Goal: Information Seeking & Learning: Compare options

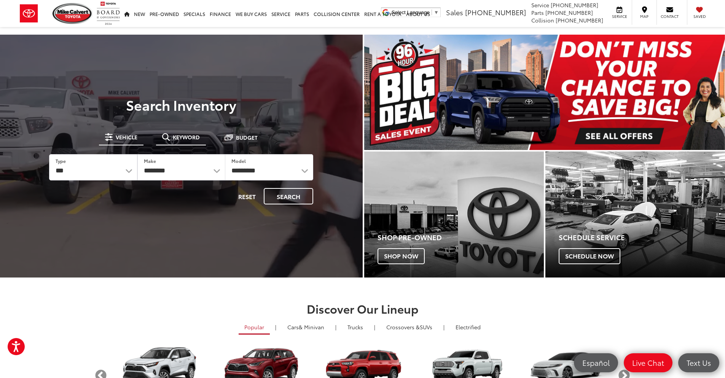
click at [187, 137] on span "Keyword" at bounding box center [186, 136] width 27 height 5
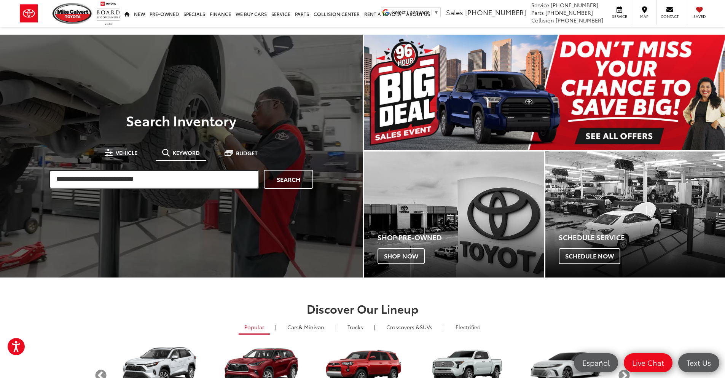
click at [160, 179] on input "search" at bounding box center [154, 179] width 210 height 19
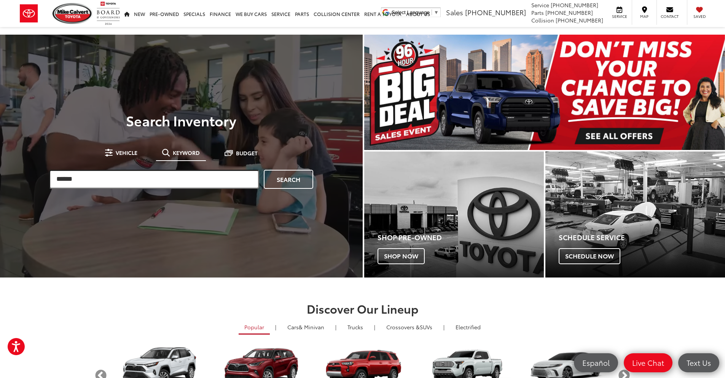
type input "******"
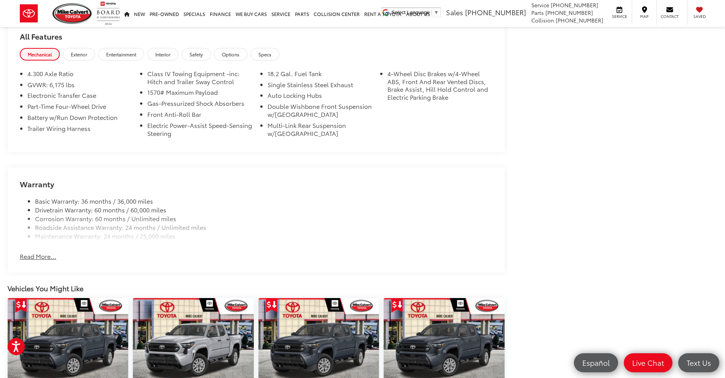
scroll to position [647, 0]
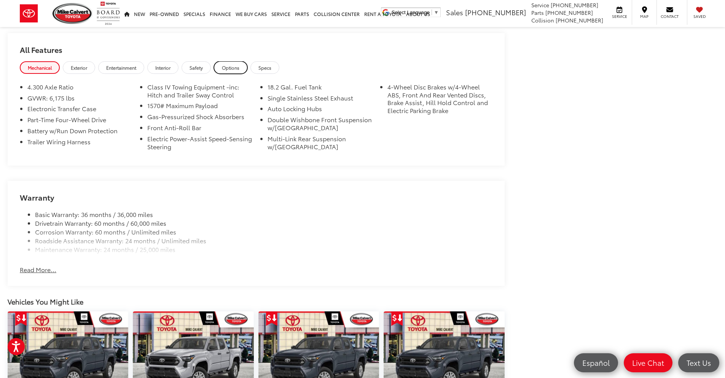
click at [230, 69] on link "Options" at bounding box center [231, 67] width 34 height 13
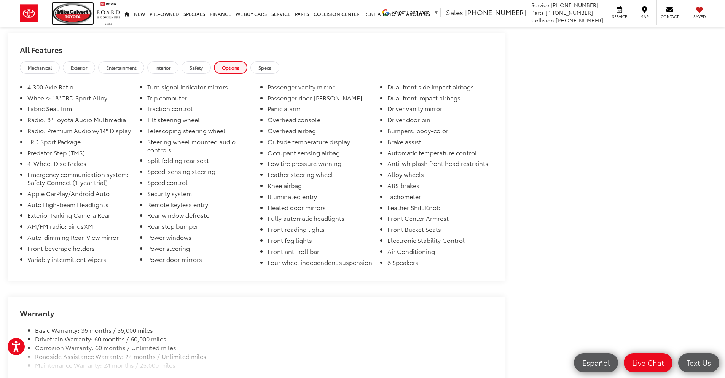
click at [57, 16] on img at bounding box center [73, 13] width 40 height 21
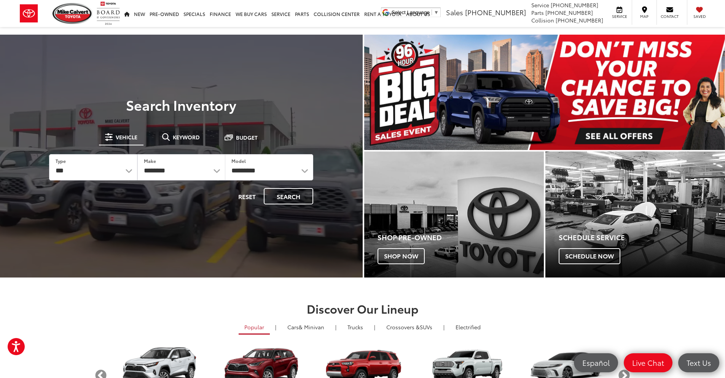
click at [168, 144] on button "Keyword" at bounding box center [181, 137] width 50 height 14
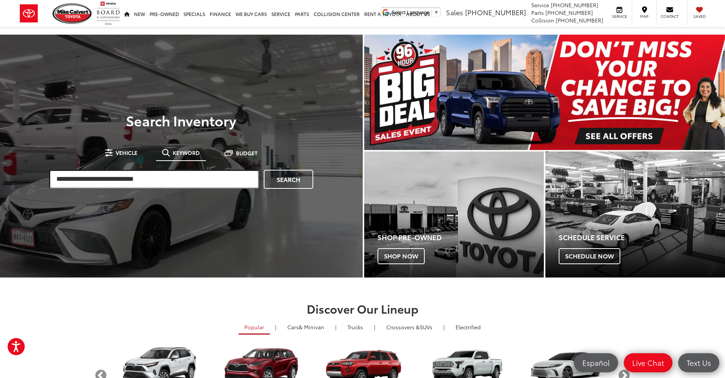
click at [142, 171] on input "search" at bounding box center [154, 179] width 210 height 19
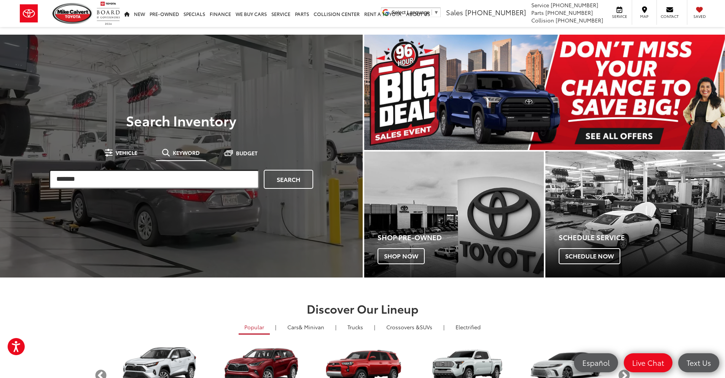
type input "*******"
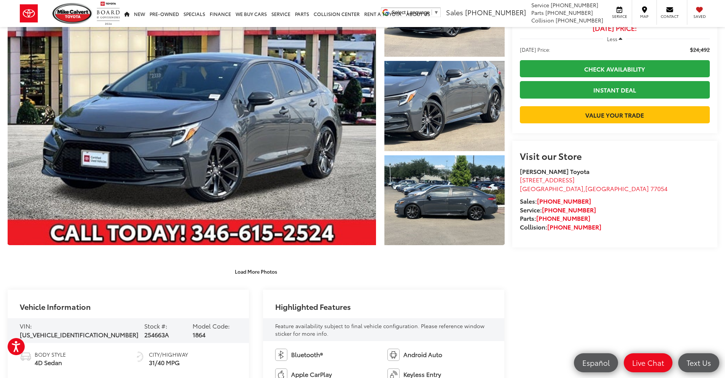
scroll to position [228, 0]
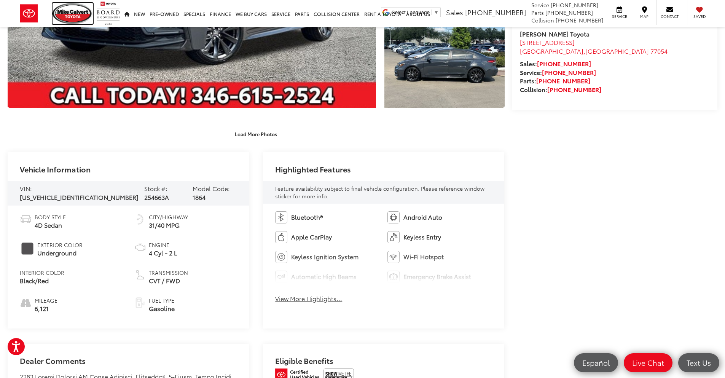
click at [65, 19] on img at bounding box center [73, 13] width 40 height 21
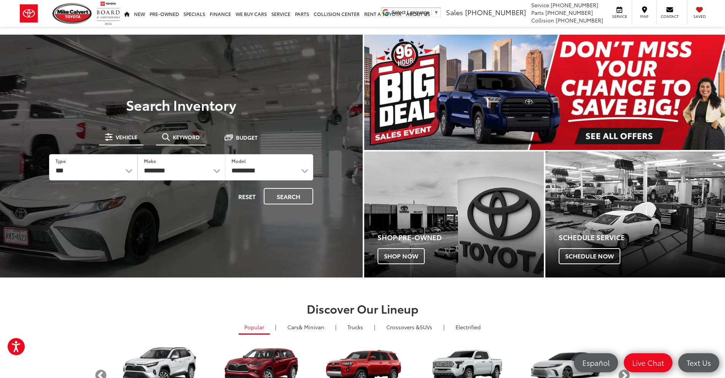
drag, startPoint x: 175, startPoint y: 134, endPoint x: 164, endPoint y: 161, distance: 28.6
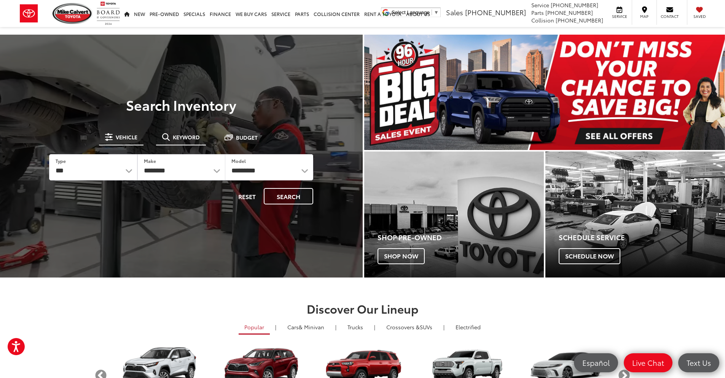
click at [175, 135] on span "Keyword" at bounding box center [186, 136] width 27 height 5
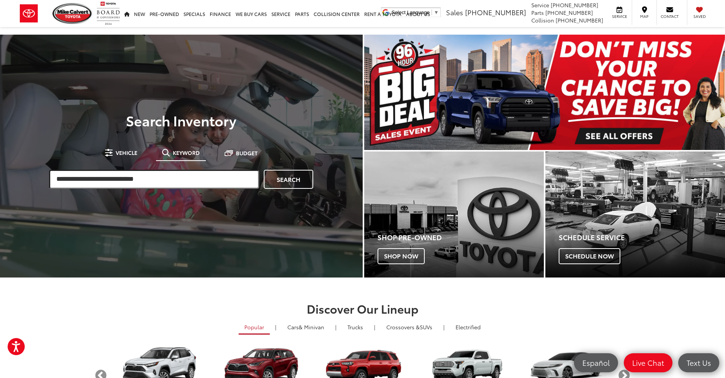
click at [112, 181] on input "search" at bounding box center [154, 179] width 210 height 19
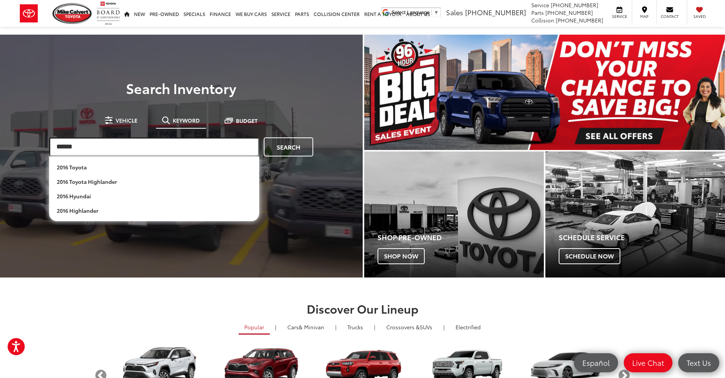
type input "******"
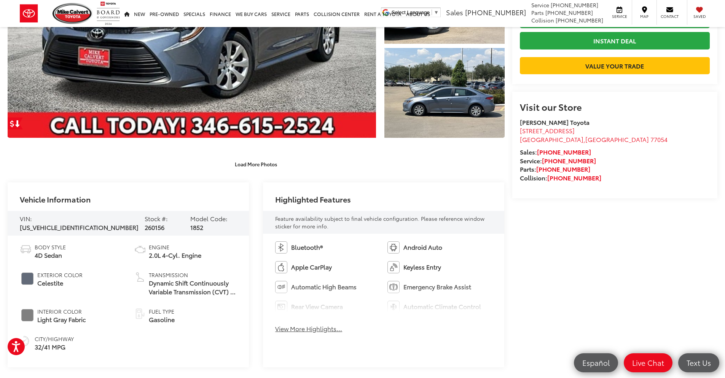
scroll to position [305, 0]
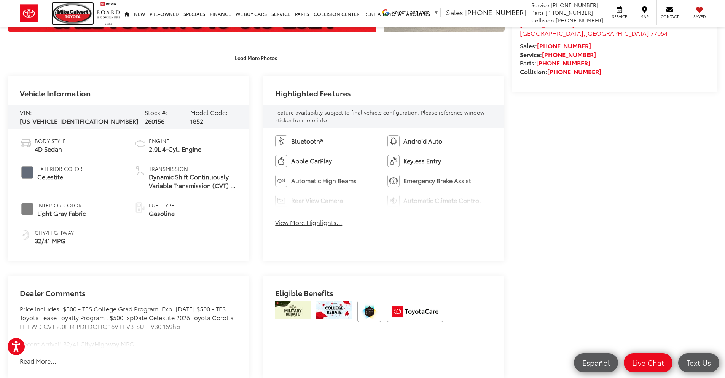
click at [65, 14] on img at bounding box center [73, 13] width 40 height 21
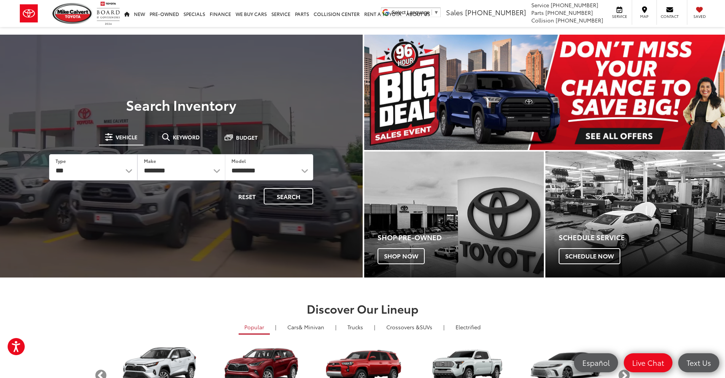
drag, startPoint x: 194, startPoint y: 139, endPoint x: 186, endPoint y: 164, distance: 26.3
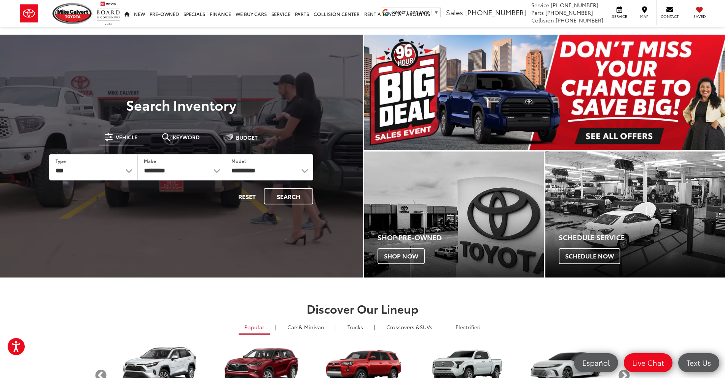
click at [194, 141] on button "Keyword" at bounding box center [181, 137] width 50 height 14
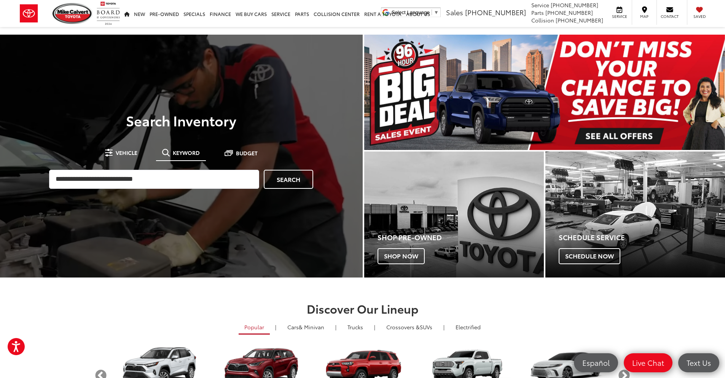
click at [177, 167] on div "Search" at bounding box center [181, 179] width 272 height 27
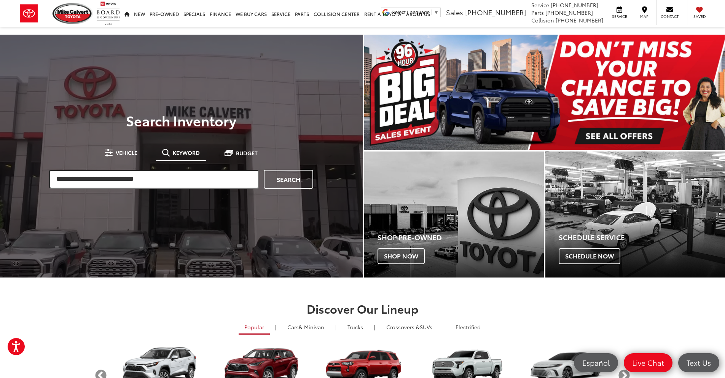
click at [185, 180] on input "search" at bounding box center [154, 179] width 210 height 19
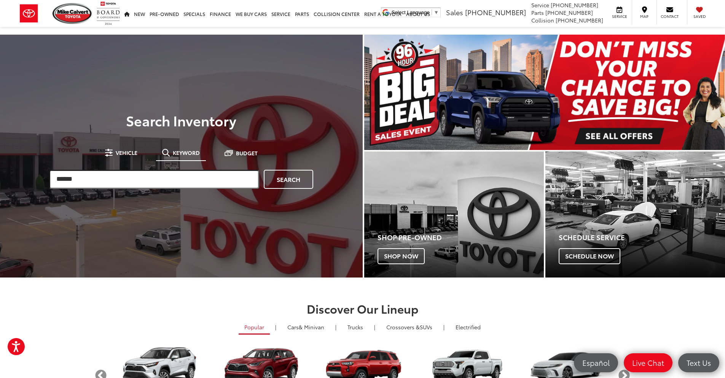
type input "******"
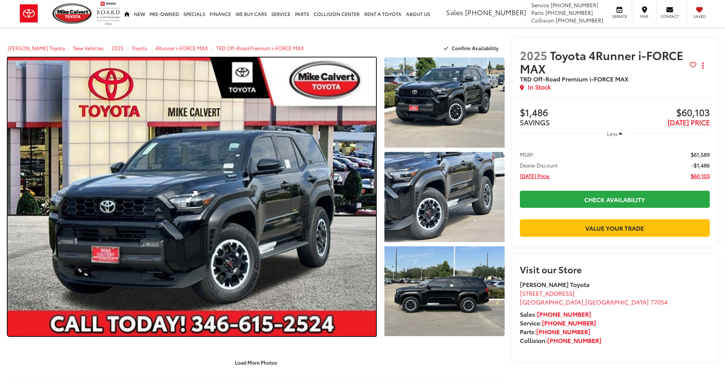
click at [185, 177] on link "Expand Photo 0" at bounding box center [192, 196] width 369 height 279
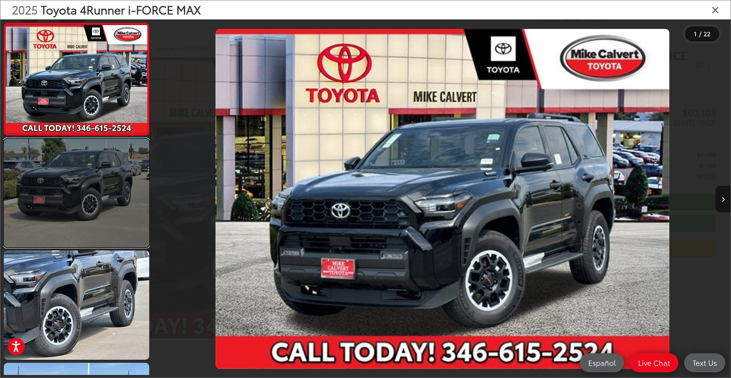
click at [75, 196] on link at bounding box center [76, 193] width 145 height 109
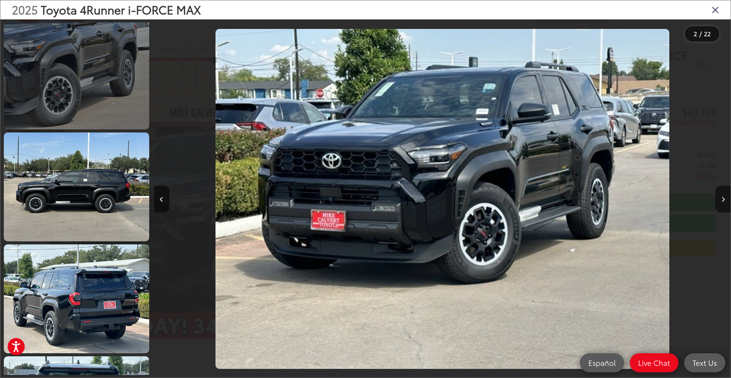
scroll to position [305, 0]
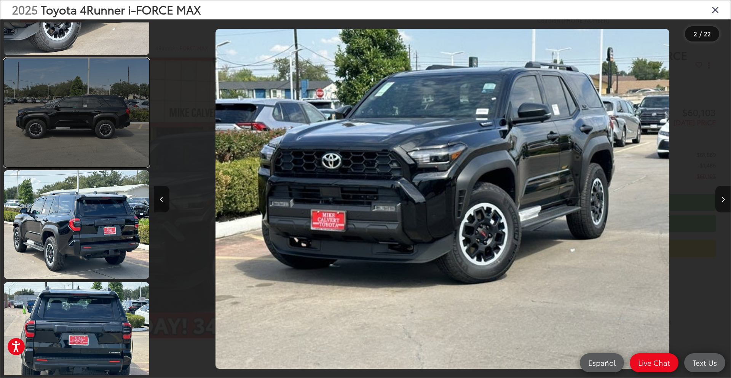
click at [116, 101] on link at bounding box center [76, 112] width 145 height 109
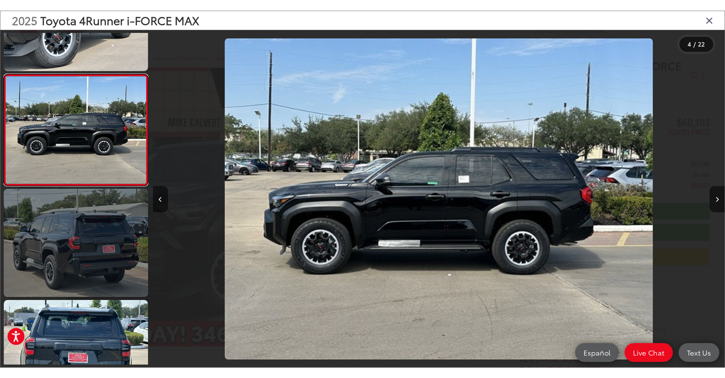
scroll to position [353, 0]
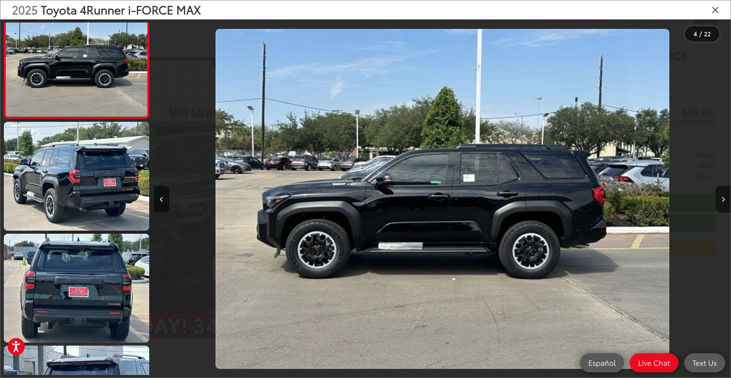
drag, startPoint x: 714, startPoint y: 9, endPoint x: 699, endPoint y: 5, distance: 15.1
click at [714, 10] on icon "Close gallery" at bounding box center [716, 10] width 8 height 10
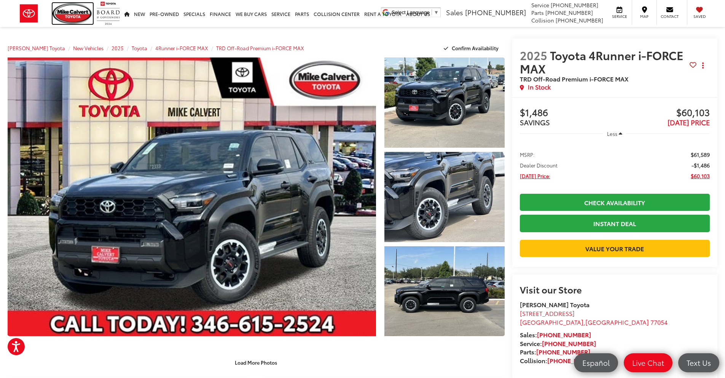
click at [69, 19] on img at bounding box center [73, 13] width 40 height 21
